Goal: Transaction & Acquisition: Purchase product/service

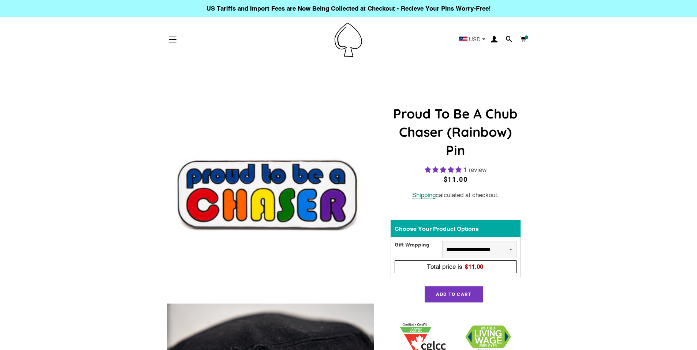
select select "**********"
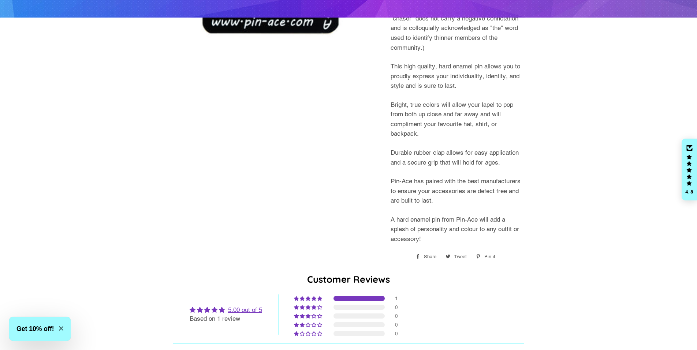
scroll to position [1051, 0]
